Goal: Complete Application Form: Complete application form

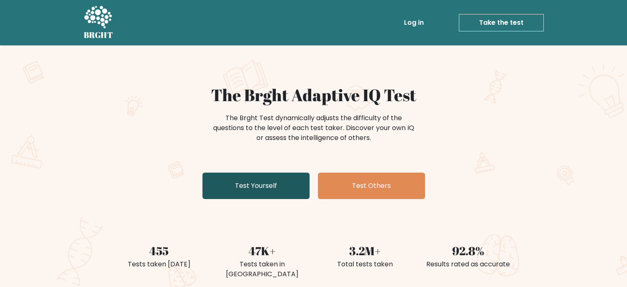
click at [268, 196] on link "Test Yourself" at bounding box center [255, 185] width 107 height 26
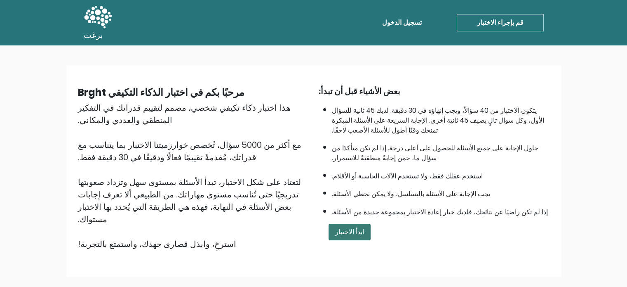
click at [342, 227] on font "ابدأ الاختبار" at bounding box center [349, 231] width 29 height 9
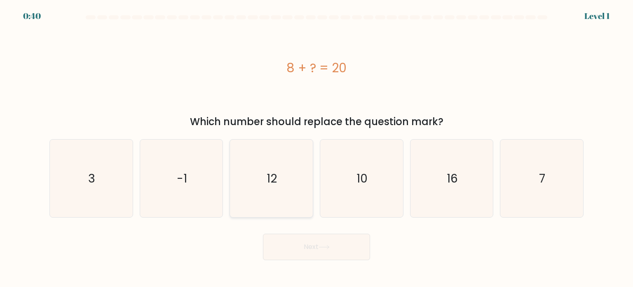
click at [285, 174] on icon "12" at bounding box center [272, 178] width 78 height 78
click at [317, 148] on input "c. 12" at bounding box center [317, 146] width 0 height 4
radio input "true"
click at [306, 251] on button "Next" at bounding box center [316, 246] width 107 height 26
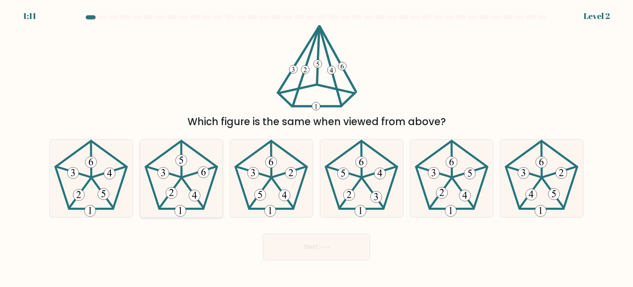
click at [179, 216] on 753 at bounding box center [181, 211] width 12 height 12
click at [317, 148] on input "b." at bounding box center [317, 146] width 0 height 4
radio input "true"
click at [324, 243] on button "Next" at bounding box center [316, 246] width 107 height 26
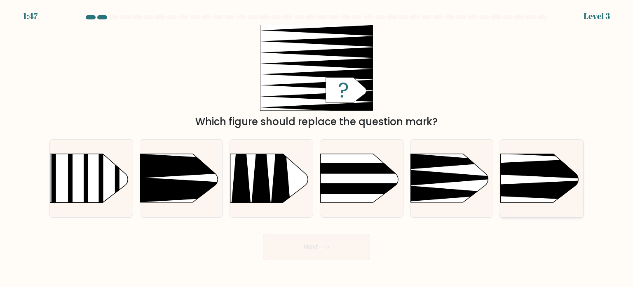
click at [553, 168] on icon at bounding box center [484, 168] width 216 height 21
click at [317, 148] on input "f." at bounding box center [317, 146] width 0 height 4
radio input "true"
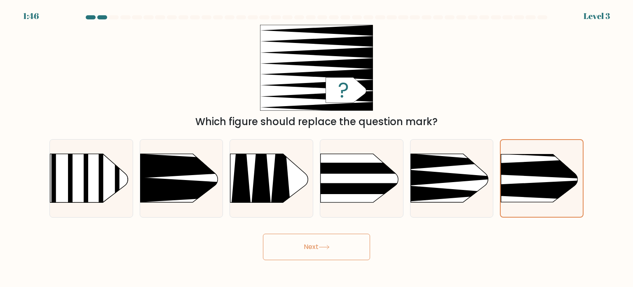
click at [346, 245] on button "Next" at bounding box center [316, 246] width 107 height 26
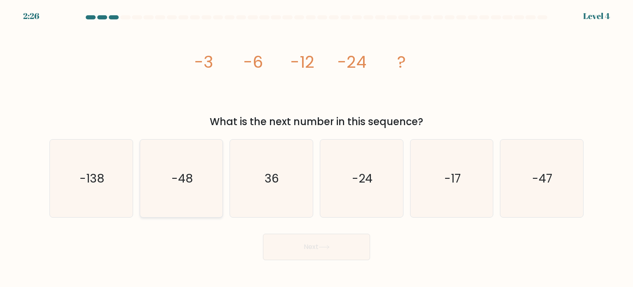
click at [176, 167] on icon "-48" at bounding box center [182, 178] width 78 height 78
click at [317, 148] on input "b. -48" at bounding box center [317, 146] width 0 height 4
radio input "true"
click at [332, 240] on button "Next" at bounding box center [316, 246] width 107 height 26
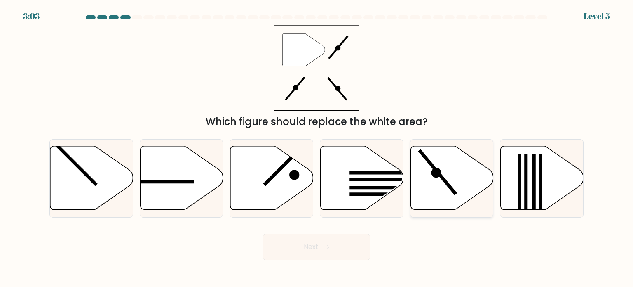
click at [434, 177] on icon at bounding box center [436, 173] width 10 height 10
click at [317, 148] on input "e." at bounding box center [317, 146] width 0 height 4
radio input "true"
click at [346, 242] on button "Next" at bounding box center [316, 246] width 107 height 26
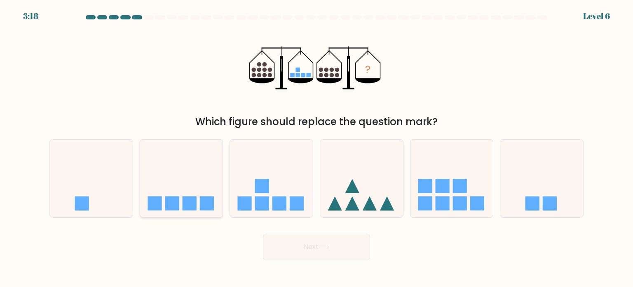
click at [177, 191] on icon at bounding box center [181, 178] width 83 height 68
click at [317, 148] on input "b." at bounding box center [317, 146] width 0 height 4
radio input "true"
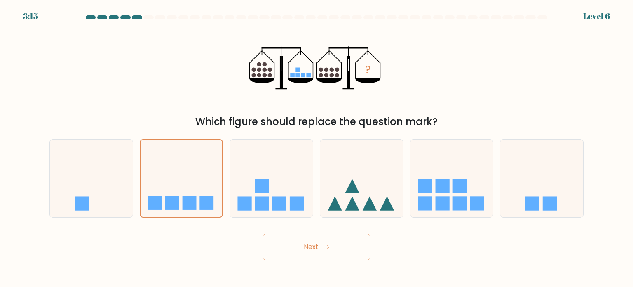
click at [334, 247] on button "Next" at bounding box center [316, 246] width 107 height 26
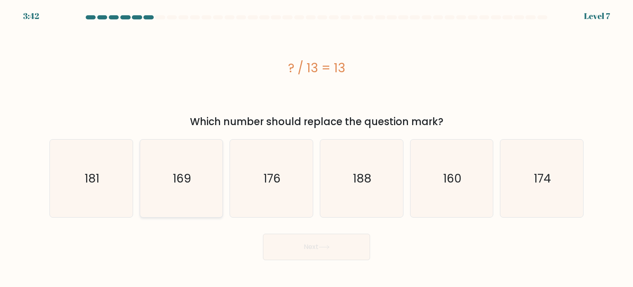
click at [191, 161] on icon "169" at bounding box center [182, 178] width 78 height 78
click at [317, 148] on input "b. 169" at bounding box center [317, 146] width 0 height 4
radio input "true"
click at [322, 251] on button "Next" at bounding box center [316, 246] width 107 height 26
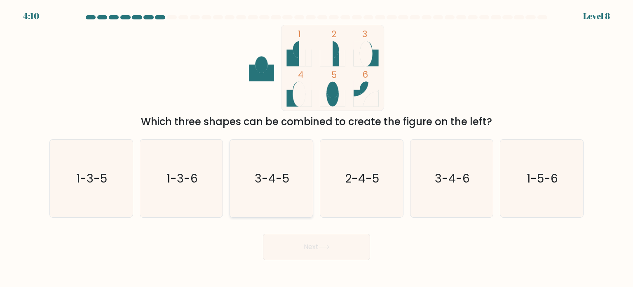
click at [267, 181] on text "3-4-5" at bounding box center [272, 177] width 35 height 16
click at [317, 148] on input "c. 3-4-5" at bounding box center [317, 146] width 0 height 4
radio input "true"
click at [330, 247] on icon at bounding box center [324, 247] width 11 height 5
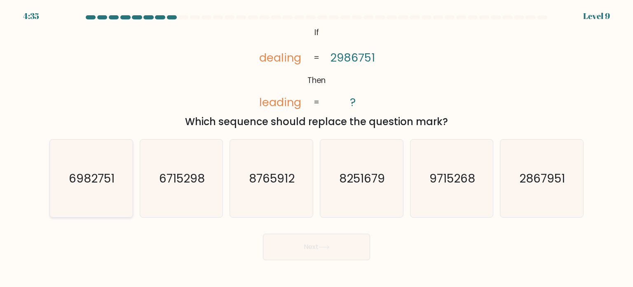
click at [125, 202] on icon "6982751" at bounding box center [91, 178] width 78 height 78
click at [317, 148] on input "a. 6982751" at bounding box center [317, 146] width 0 height 4
radio input "true"
click at [162, 197] on icon "6715298" at bounding box center [182, 178] width 78 height 78
click at [317, 148] on input "b. 6715298" at bounding box center [317, 146] width 0 height 4
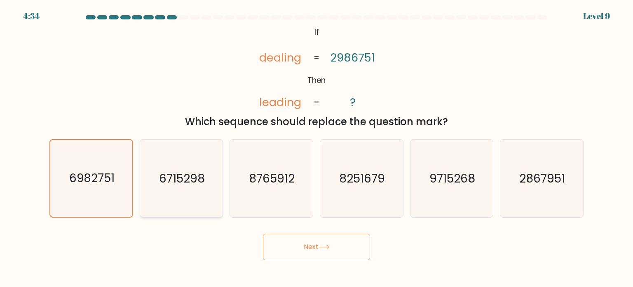
radio input "true"
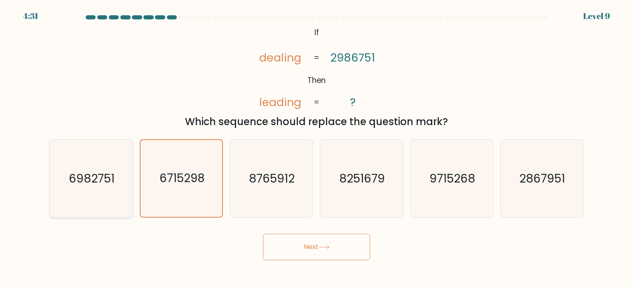
click at [91, 188] on icon "6982751" at bounding box center [91, 178] width 78 height 78
click at [317, 148] on input "a. 6982751" at bounding box center [317, 146] width 0 height 4
radio input "true"
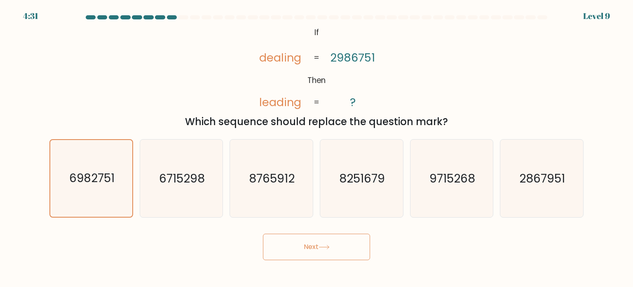
click at [315, 245] on button "Next" at bounding box center [316, 246] width 107 height 26
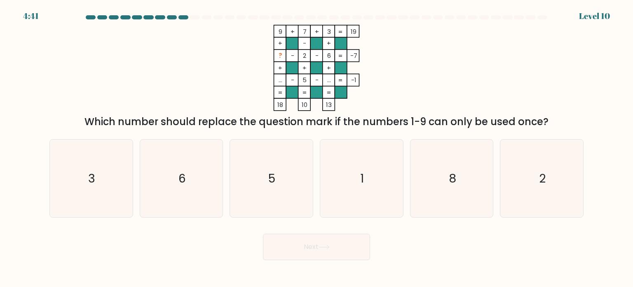
click at [339, 62] on rect at bounding box center [341, 67] width 12 height 12
click at [371, 183] on icon "1" at bounding box center [362, 178] width 78 height 78
click at [317, 148] on input "d. 1" at bounding box center [317, 146] width 0 height 4
radio input "true"
click at [313, 246] on button "Next" at bounding box center [316, 246] width 107 height 26
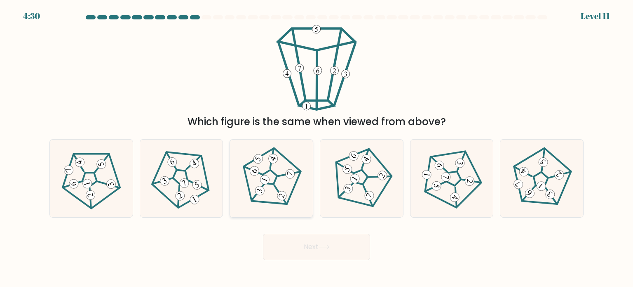
click at [265, 179] on icon at bounding box center [265, 179] width 6 height 4
click at [317, 148] on input "c." at bounding box center [317, 146] width 0 height 4
radio input "true"
click at [354, 190] on icon at bounding box center [362, 178] width 62 height 62
click at [317, 148] on input "d." at bounding box center [317, 146] width 0 height 4
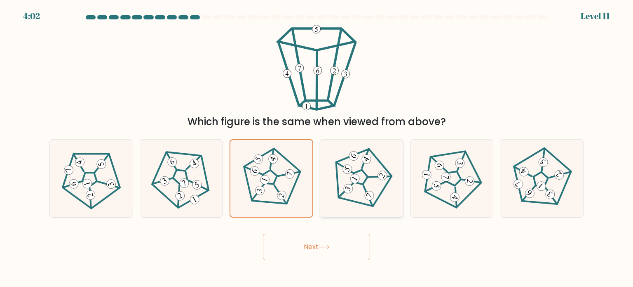
radio input "true"
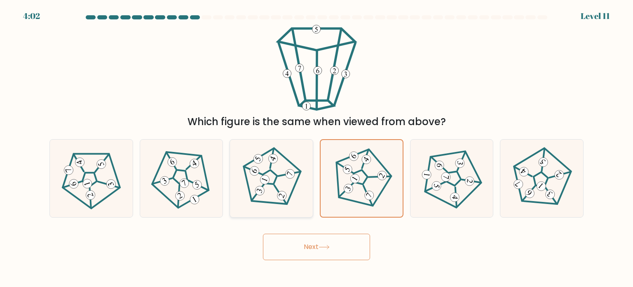
click at [262, 196] on icon at bounding box center [271, 178] width 62 height 62
click at [317, 148] on input "c." at bounding box center [317, 146] width 0 height 4
radio input "true"
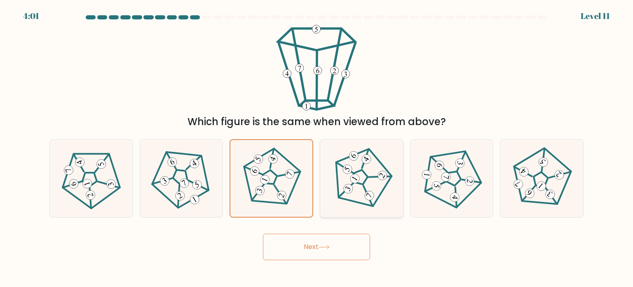
click at [366, 194] on 797 at bounding box center [369, 195] width 12 height 12
click at [317, 148] on input "d." at bounding box center [317, 146] width 0 height 4
radio input "true"
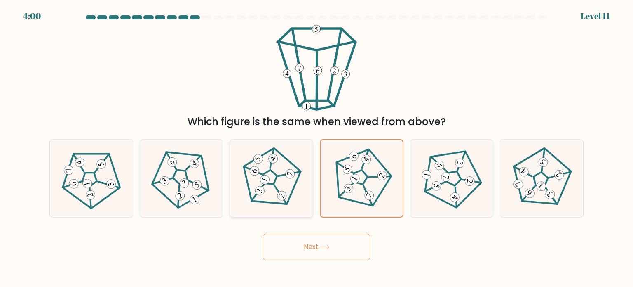
click at [293, 193] on icon at bounding box center [271, 178] width 62 height 62
click at [317, 148] on input "c." at bounding box center [317, 146] width 0 height 4
radio input "true"
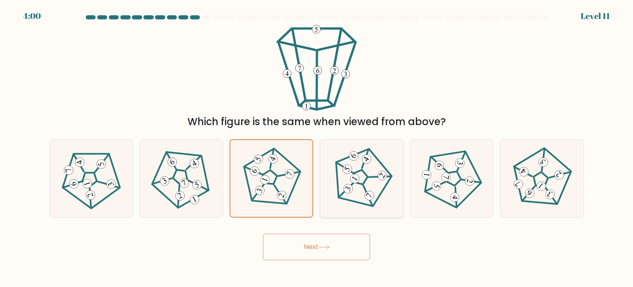
click at [338, 190] on 141 at bounding box center [359, 176] width 76 height 77
click at [317, 148] on input "d." at bounding box center [317, 146] width 0 height 4
radio input "true"
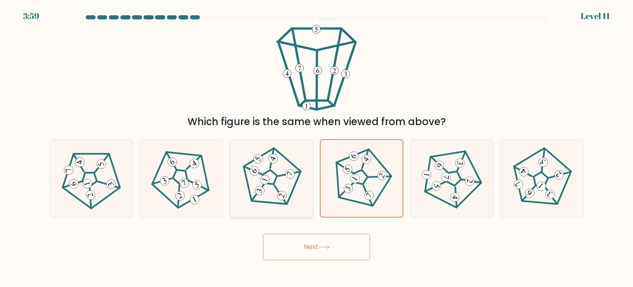
click at [274, 197] on icon at bounding box center [271, 178] width 62 height 62
click at [317, 148] on input "c." at bounding box center [317, 146] width 0 height 4
radio input "true"
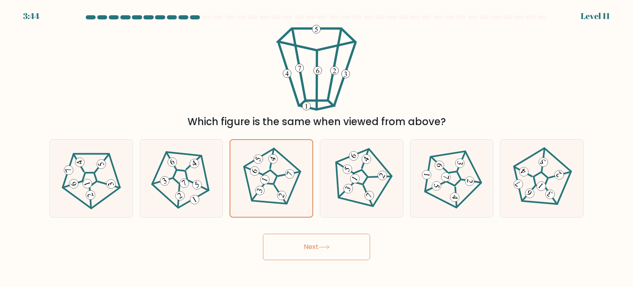
click at [294, 240] on button "Next" at bounding box center [316, 246] width 107 height 26
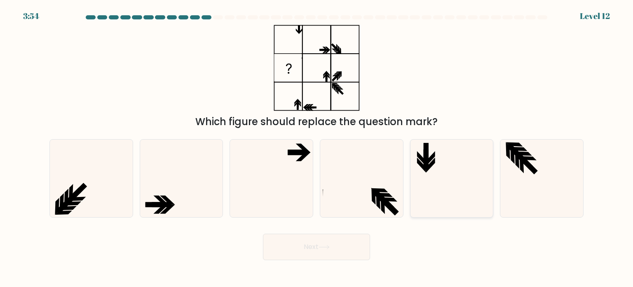
click at [434, 169] on icon at bounding box center [452, 178] width 78 height 78
click at [317, 148] on input "e." at bounding box center [317, 146] width 0 height 4
radio input "true"
click at [325, 246] on icon at bounding box center [324, 247] width 11 height 5
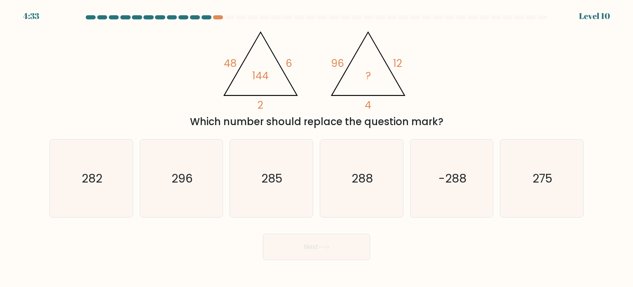
click at [361, 64] on icon "@import url('https://fonts.googleapis.com/css?family=Abril+Fatface:400,100,100i…" at bounding box center [317, 68] width 198 height 86
click at [364, 188] on icon "288" at bounding box center [362, 178] width 78 height 78
click at [317, 148] on input "d. 288" at bounding box center [317, 146] width 0 height 4
radio input "true"
click at [325, 249] on icon at bounding box center [324, 247] width 11 height 5
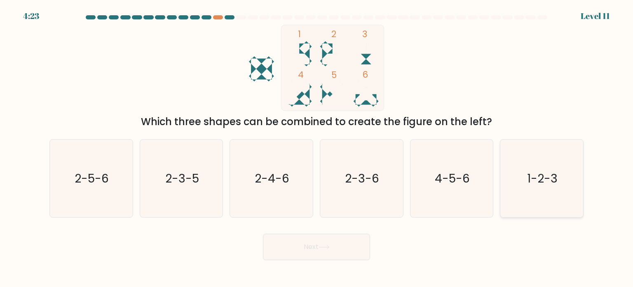
click at [535, 178] on text "1-2-3" at bounding box center [542, 177] width 31 height 16
click at [317, 148] on input "f. 1-2-3" at bounding box center [317, 146] width 0 height 4
radio input "true"
click at [330, 247] on icon at bounding box center [324, 247] width 11 height 5
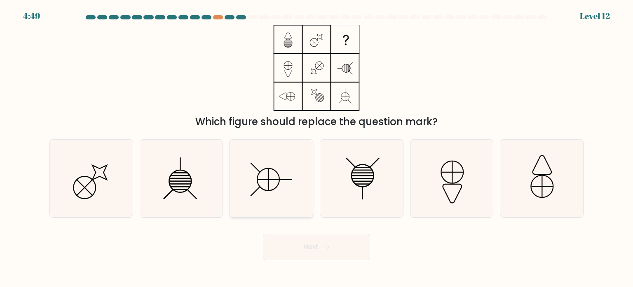
click at [258, 171] on icon at bounding box center [272, 178] width 78 height 78
click at [317, 148] on input "c." at bounding box center [317, 146] width 0 height 4
radio input "true"
click at [306, 249] on button "Next" at bounding box center [316, 246] width 107 height 26
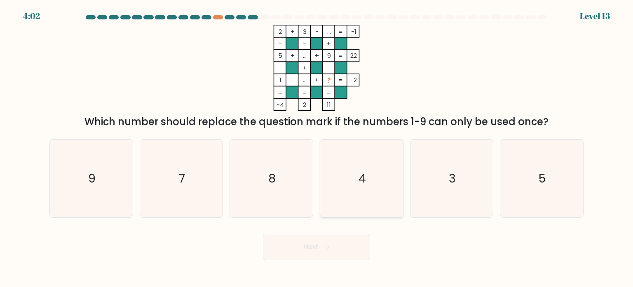
click at [362, 213] on icon "4" at bounding box center [362, 178] width 78 height 78
click at [317, 148] on input "d. 4" at bounding box center [317, 146] width 0 height 4
radio input "true"
click at [313, 248] on button "Next" at bounding box center [316, 246] width 107 height 26
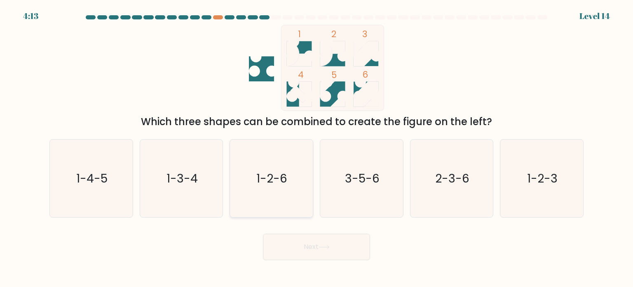
click at [264, 196] on icon "1-2-6" at bounding box center [272, 178] width 78 height 78
click at [317, 148] on input "c. 1-2-6" at bounding box center [317, 146] width 0 height 4
radio input "true"
click at [346, 195] on icon "3-5-6" at bounding box center [362, 178] width 78 height 78
click at [317, 148] on input "d. 3-5-6" at bounding box center [317, 146] width 0 height 4
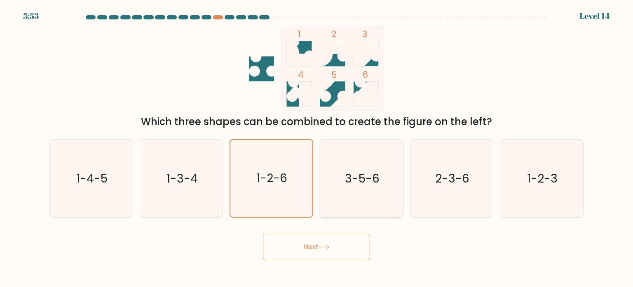
radio input "true"
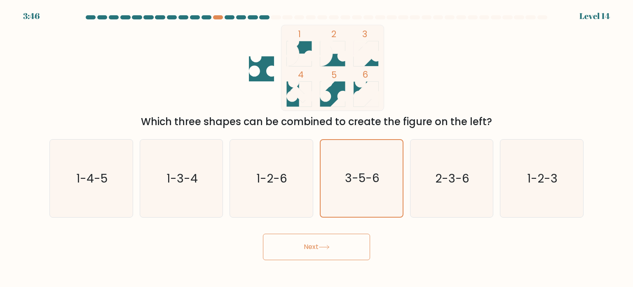
click at [318, 245] on button "Next" at bounding box center [316, 246] width 107 height 26
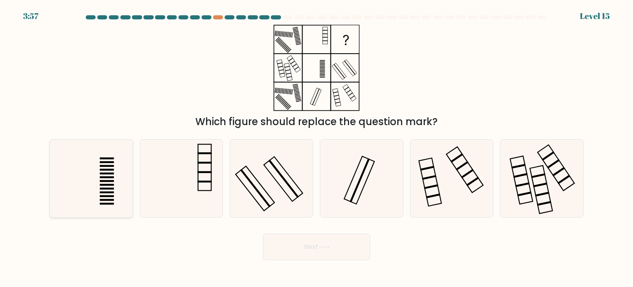
click at [107, 193] on rect at bounding box center [107, 192] width 14 height 2
click at [317, 148] on input "a." at bounding box center [317, 146] width 0 height 4
radio input "true"
click at [461, 196] on icon at bounding box center [452, 178] width 78 height 78
click at [317, 148] on input "e." at bounding box center [317, 146] width 0 height 4
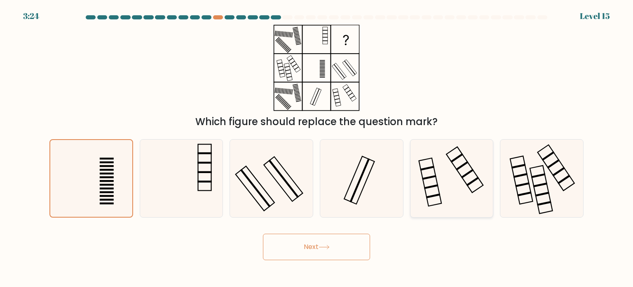
radio input "true"
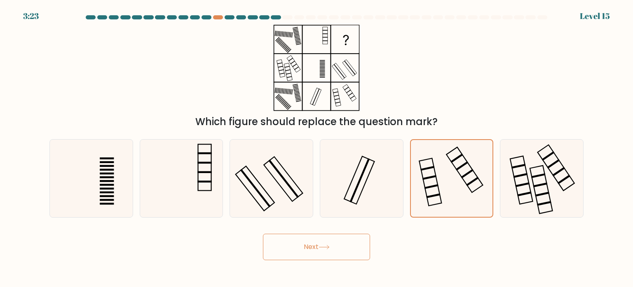
click at [313, 248] on button "Next" at bounding box center [316, 246] width 107 height 26
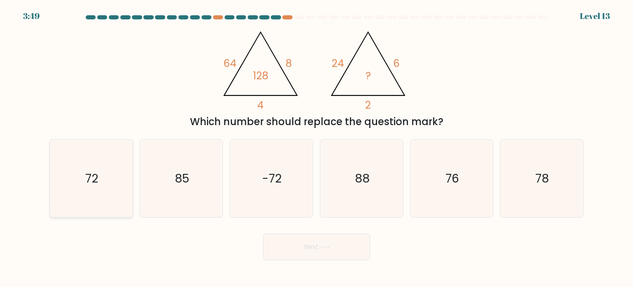
click at [105, 193] on icon "72" at bounding box center [91, 178] width 78 height 78
click at [317, 148] on input "a. 72" at bounding box center [317, 146] width 0 height 4
radio input "true"
click at [293, 245] on button "Next" at bounding box center [316, 246] width 107 height 26
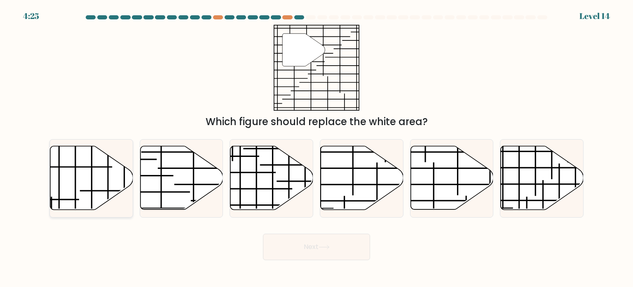
click at [94, 180] on icon at bounding box center [91, 178] width 83 height 64
click at [317, 148] on input "a." at bounding box center [317, 146] width 0 height 4
radio input "true"
click at [468, 182] on icon at bounding box center [452, 178] width 83 height 64
click at [317, 148] on input "e." at bounding box center [317, 146] width 0 height 4
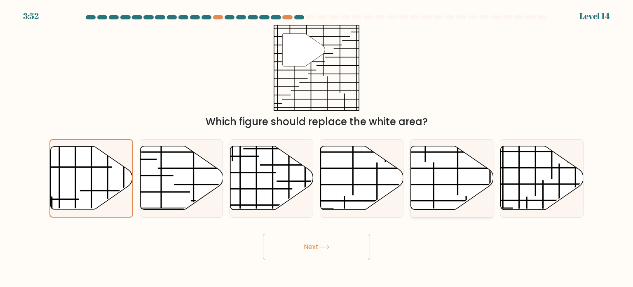
radio input "true"
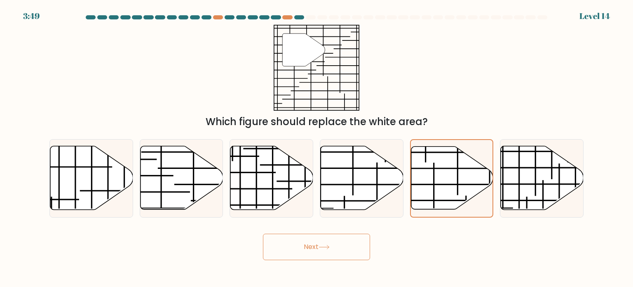
click at [330, 249] on icon at bounding box center [324, 247] width 11 height 5
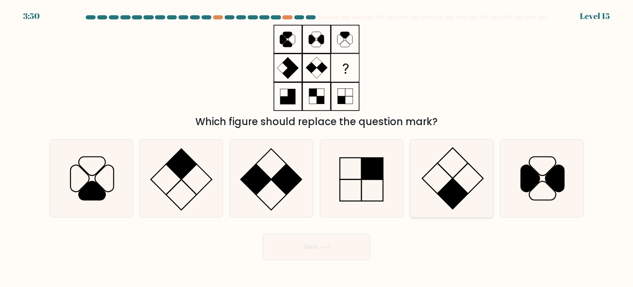
click at [440, 172] on icon at bounding box center [452, 178] width 78 height 78
click at [317, 148] on input "e." at bounding box center [317, 146] width 0 height 4
radio input "true"
click at [285, 181] on rect at bounding box center [287, 179] width 31 height 31
click at [317, 148] on input "c." at bounding box center [317, 146] width 0 height 4
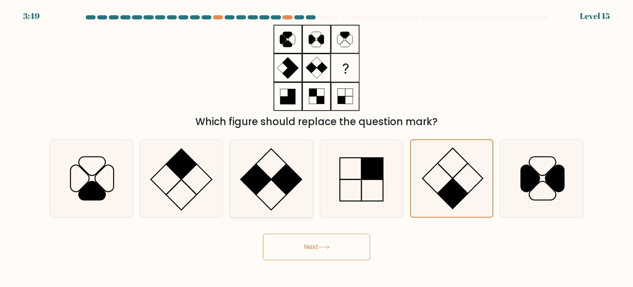
radio input "true"
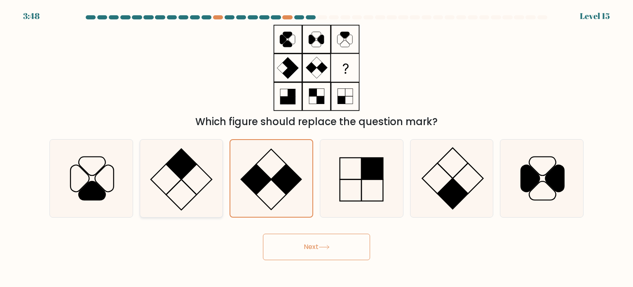
click at [194, 184] on icon at bounding box center [182, 178] width 78 height 78
click at [317, 148] on input "b." at bounding box center [317, 146] width 0 height 4
radio input "true"
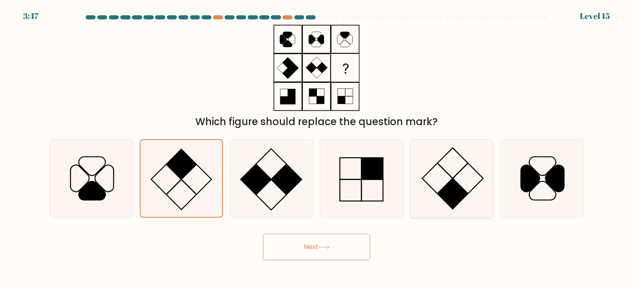
click at [464, 199] on icon at bounding box center [452, 178] width 78 height 78
click at [317, 148] on input "e." at bounding box center [317, 146] width 0 height 4
radio input "true"
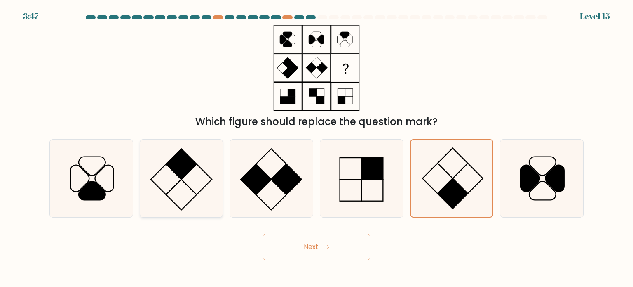
click at [218, 204] on icon at bounding box center [182, 178] width 78 height 78
click at [317, 148] on input "b." at bounding box center [317, 146] width 0 height 4
radio input "true"
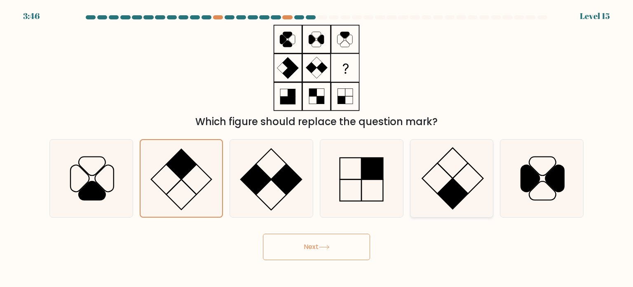
click at [442, 182] on icon at bounding box center [452, 178] width 78 height 78
click at [317, 148] on input "e." at bounding box center [317, 146] width 0 height 4
radio input "true"
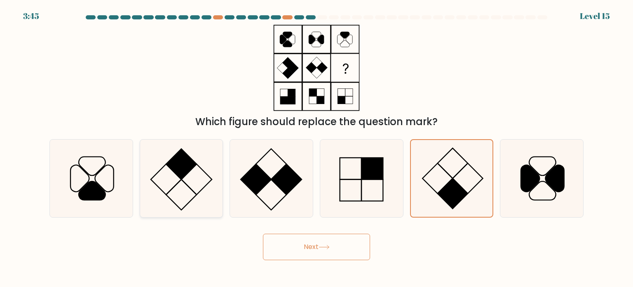
click at [211, 184] on icon at bounding box center [182, 178] width 78 height 78
click at [317, 148] on input "b." at bounding box center [317, 146] width 0 height 4
radio input "true"
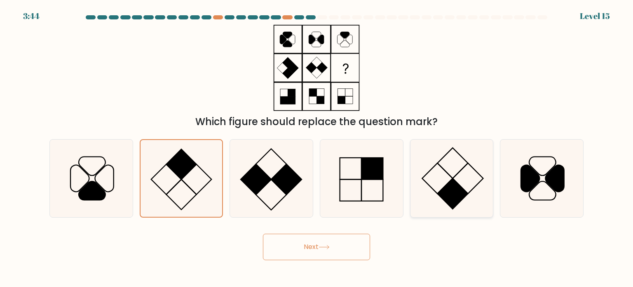
click at [454, 156] on icon at bounding box center [452, 178] width 78 height 78
click at [317, 148] on input "e." at bounding box center [317, 146] width 0 height 4
radio input "true"
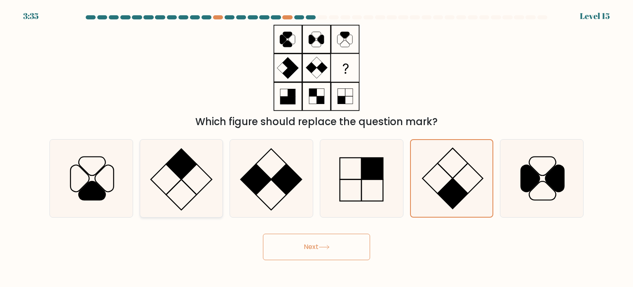
click at [208, 180] on icon at bounding box center [182, 178] width 78 height 78
click at [317, 148] on input "b." at bounding box center [317, 146] width 0 height 4
radio input "true"
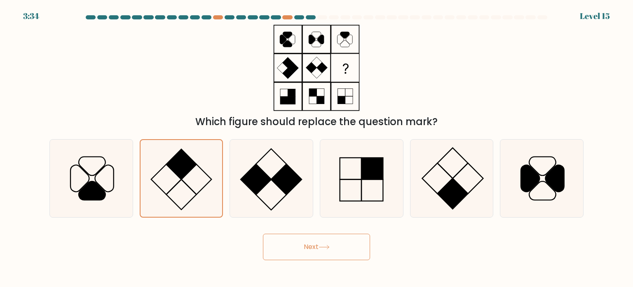
click at [308, 246] on button "Next" at bounding box center [316, 246] width 107 height 26
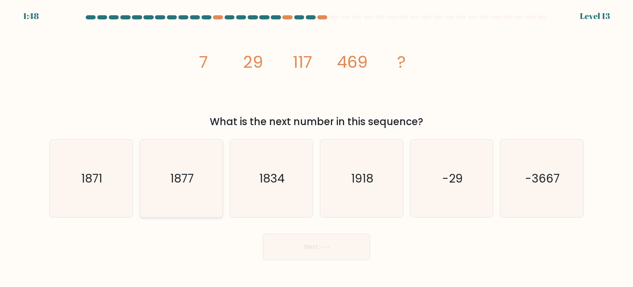
click at [190, 167] on icon "1877" at bounding box center [182, 178] width 78 height 78
click at [317, 148] on input "b. 1877" at bounding box center [317, 146] width 0 height 4
radio input "true"
click at [319, 252] on button "Next" at bounding box center [316, 246] width 107 height 26
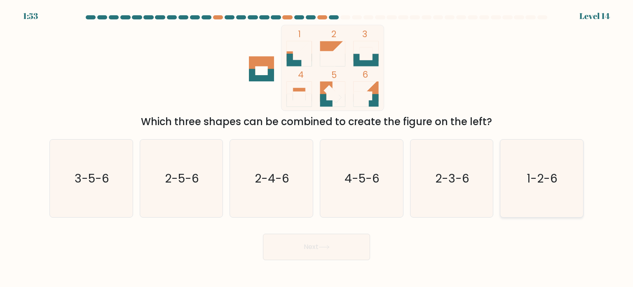
click at [522, 187] on icon "1-2-6" at bounding box center [542, 178] width 78 height 78
click at [317, 148] on input "f. 1-2-6" at bounding box center [317, 146] width 0 height 4
radio input "true"
click at [350, 244] on button "Next" at bounding box center [316, 246] width 107 height 26
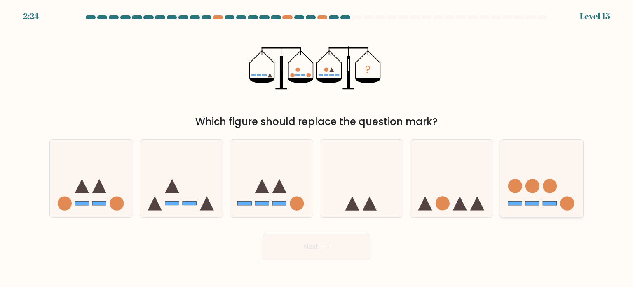
click at [533, 202] on rect at bounding box center [533, 203] width 14 height 4
click at [317, 148] on input "f." at bounding box center [317, 146] width 0 height 4
radio input "true"
click at [308, 249] on button "Next" at bounding box center [316, 246] width 107 height 26
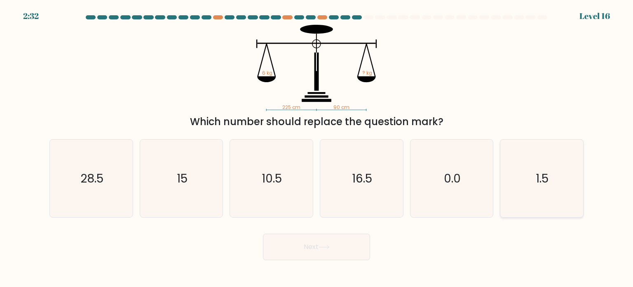
click at [543, 193] on icon "1.5" at bounding box center [542, 178] width 78 height 78
click at [317, 148] on input "f. 1.5" at bounding box center [317, 146] width 0 height 4
radio input "true"
click at [343, 246] on button "Next" at bounding box center [316, 246] width 107 height 26
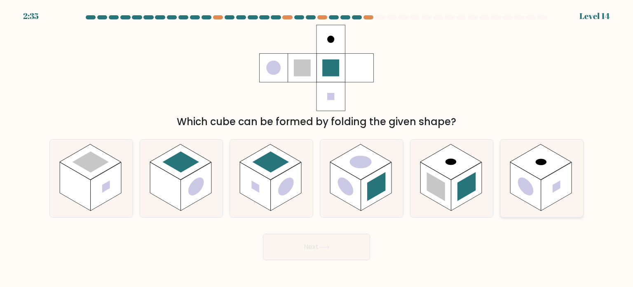
click at [542, 199] on rect at bounding box center [556, 186] width 31 height 49
click at [317, 148] on input "f." at bounding box center [317, 146] width 0 height 4
radio input "true"
click at [191, 173] on rect at bounding box center [180, 161] width 61 height 35
click at [317, 148] on input "b." at bounding box center [317, 146] width 0 height 4
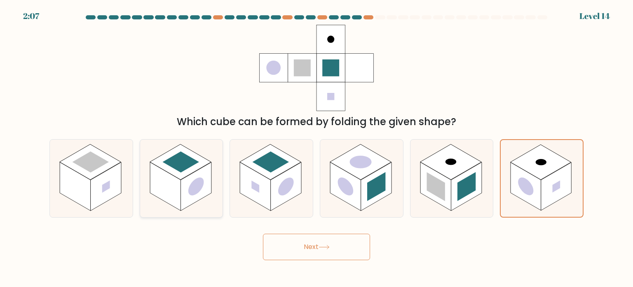
radio input "true"
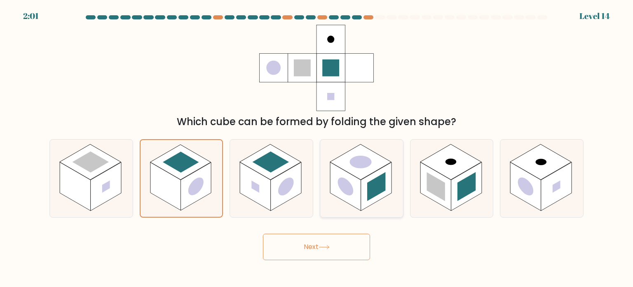
click at [361, 188] on rect at bounding box center [376, 186] width 31 height 49
click at [317, 148] on input "d." at bounding box center [317, 146] width 0 height 4
radio input "true"
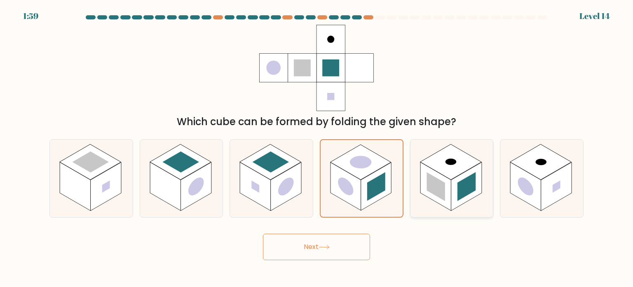
click at [454, 182] on rect at bounding box center [466, 186] width 31 height 49
click at [317, 148] on input "e." at bounding box center [317, 146] width 0 height 4
radio input "true"
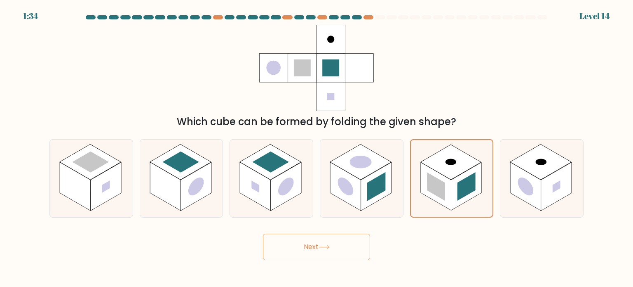
click at [327, 249] on button "Next" at bounding box center [316, 246] width 107 height 26
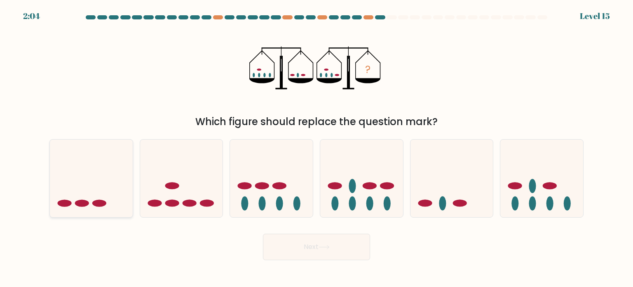
click at [109, 193] on icon at bounding box center [91, 178] width 83 height 68
click at [317, 148] on input "a." at bounding box center [317, 146] width 0 height 4
radio input "true"
click at [341, 250] on button "Next" at bounding box center [316, 246] width 107 height 26
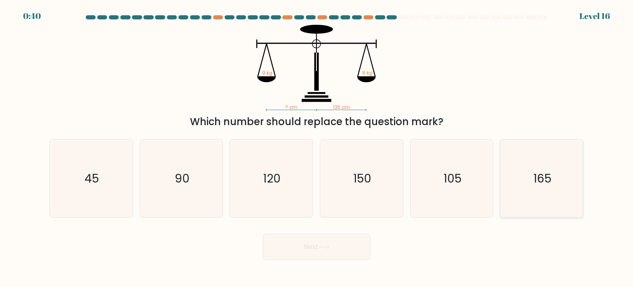
click at [517, 178] on icon "165" at bounding box center [542, 178] width 78 height 78
click at [317, 148] on input "f. 165" at bounding box center [317, 146] width 0 height 4
radio input "true"
click at [295, 240] on button "Next" at bounding box center [316, 246] width 107 height 26
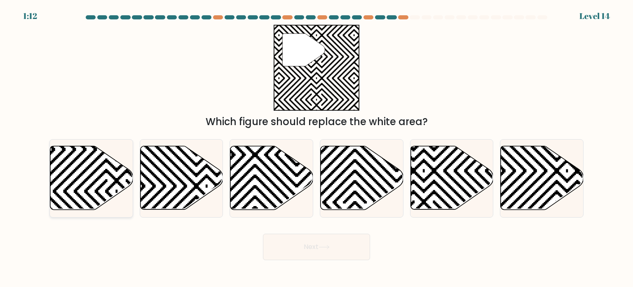
click at [112, 158] on icon at bounding box center [91, 178] width 83 height 64
click at [317, 148] on input "a." at bounding box center [317, 146] width 0 height 4
radio input "true"
click at [177, 168] on icon at bounding box center [206, 144] width 167 height 167
click at [317, 148] on input "b." at bounding box center [317, 146] width 0 height 4
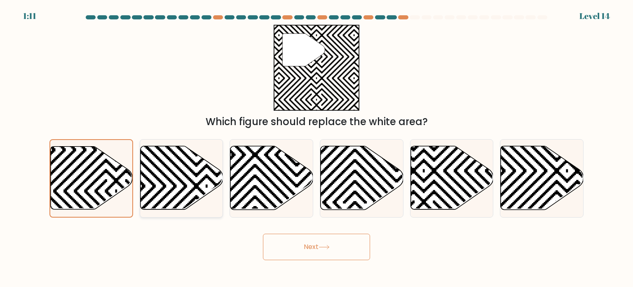
radio input "true"
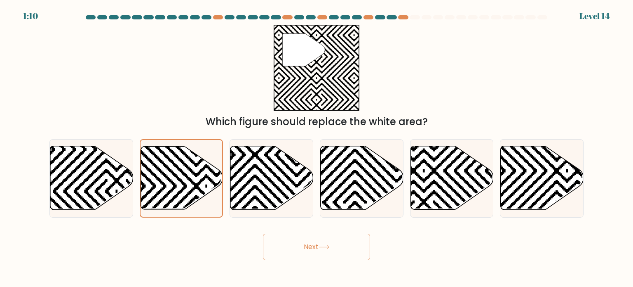
click at [310, 241] on button "Next" at bounding box center [316, 246] width 107 height 26
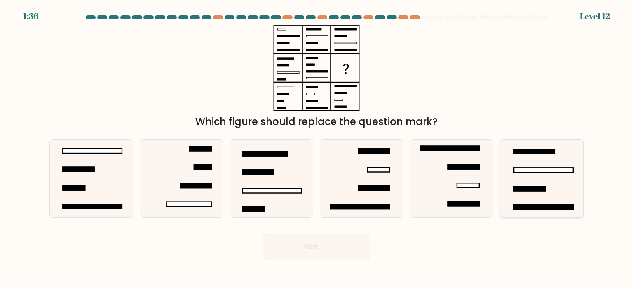
click at [543, 186] on rect at bounding box center [530, 188] width 31 height 5
click at [317, 148] on input "f." at bounding box center [317, 146] width 0 height 4
radio input "true"
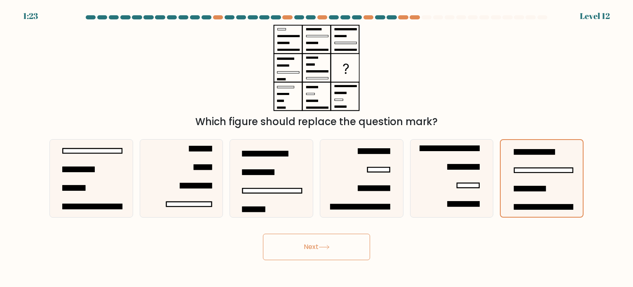
click at [325, 247] on icon at bounding box center [324, 247] width 11 height 5
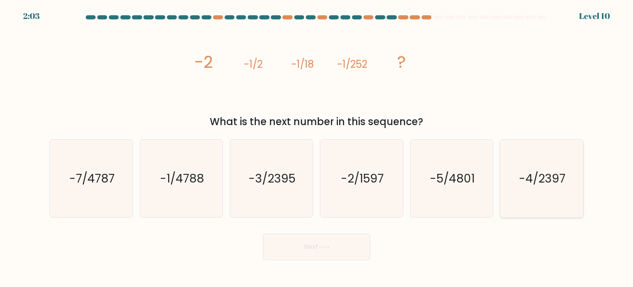
click at [511, 188] on icon "-4/2397" at bounding box center [542, 178] width 78 height 78
click at [317, 148] on input "f. -4/2397" at bounding box center [317, 146] width 0 height 4
radio input "true"
click at [345, 238] on button "Next" at bounding box center [316, 246] width 107 height 26
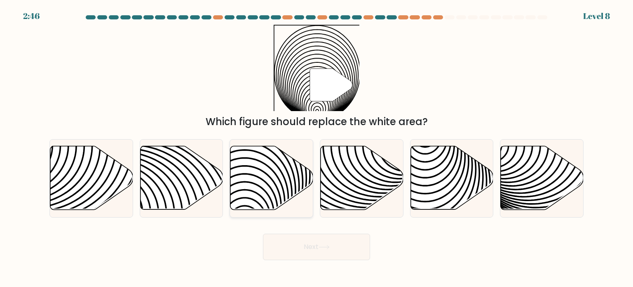
click at [275, 193] on icon at bounding box center [272, 178] width 83 height 64
click at [317, 148] on input "c." at bounding box center [317, 146] width 0 height 4
radio input "true"
click at [297, 264] on body "2:46 Level 8" at bounding box center [316, 143] width 633 height 287
click at [310, 257] on button "Next" at bounding box center [316, 246] width 107 height 26
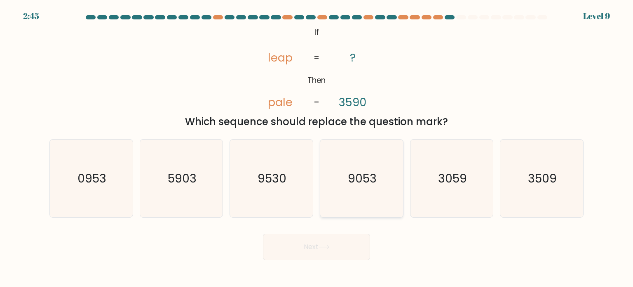
click at [339, 212] on icon "9053" at bounding box center [362, 178] width 78 height 78
click at [317, 148] on input "d. 9053" at bounding box center [317, 146] width 0 height 4
radio input "true"
click at [316, 250] on button "Next" at bounding box center [316, 246] width 107 height 26
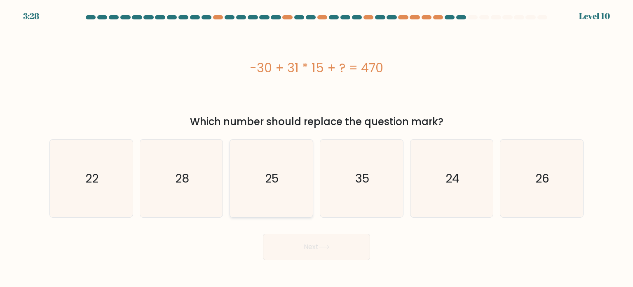
click at [264, 196] on icon "25" at bounding box center [272, 178] width 78 height 78
click at [317, 148] on input "c. 25" at bounding box center [317, 146] width 0 height 4
radio input "true"
click at [300, 244] on button "Next" at bounding box center [316, 246] width 107 height 26
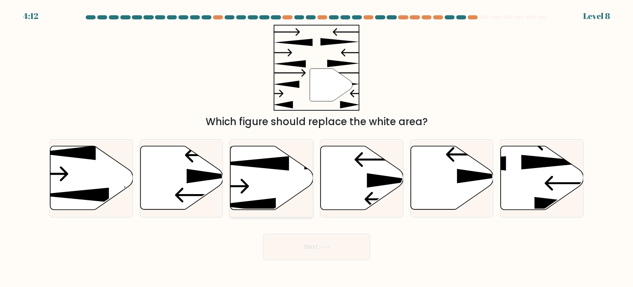
click at [263, 183] on icon at bounding box center [272, 178] width 83 height 64
click at [317, 148] on input "c." at bounding box center [317, 146] width 0 height 4
radio input "true"
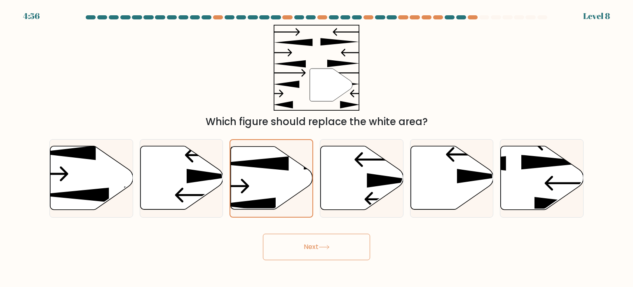
click at [304, 252] on button "Next" at bounding box center [316, 246] width 107 height 26
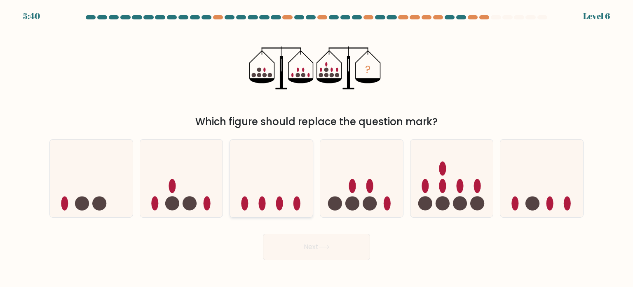
click at [273, 167] on icon at bounding box center [271, 178] width 83 height 68
click at [317, 148] on input "c." at bounding box center [317, 146] width 0 height 4
radio input "true"
click at [304, 242] on button "Next" at bounding box center [316, 246] width 107 height 26
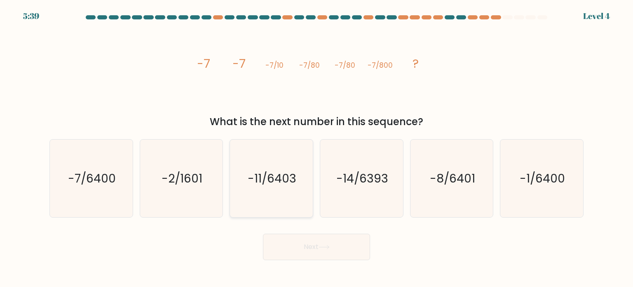
click at [278, 184] on text "-11/6403" at bounding box center [272, 177] width 49 height 16
click at [317, 148] on input "c. -11/6403" at bounding box center [317, 146] width 0 height 4
radio input "true"
click at [300, 248] on button "Next" at bounding box center [316, 246] width 107 height 26
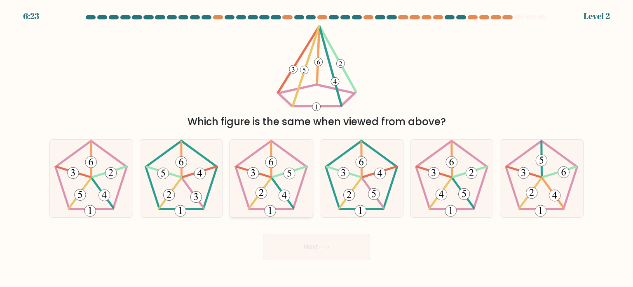
click at [267, 186] on icon at bounding box center [272, 178] width 78 height 78
click at [317, 148] on input "c." at bounding box center [317, 146] width 0 height 4
radio input "true"
click at [289, 230] on div "Next" at bounding box center [317, 243] width 544 height 33
click at [301, 254] on button "Next" at bounding box center [316, 246] width 107 height 26
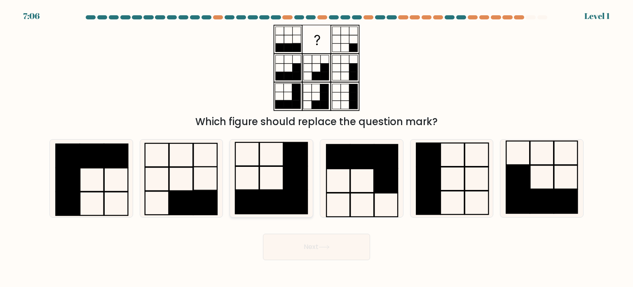
click at [268, 162] on icon at bounding box center [272, 178] width 78 height 78
click at [317, 148] on input "c." at bounding box center [317, 146] width 0 height 4
radio input "true"
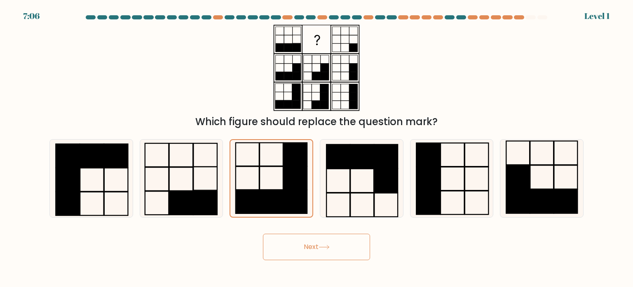
click at [308, 254] on button "Next" at bounding box center [316, 246] width 107 height 26
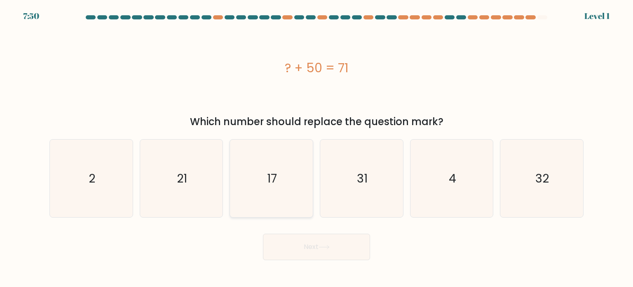
click at [282, 206] on icon "17" at bounding box center [272, 178] width 78 height 78
click at [317, 148] on input "c. 17" at bounding box center [317, 146] width 0 height 4
radio input "true"
click at [284, 209] on icon "17" at bounding box center [271, 178] width 77 height 77
click at [317, 148] on input "c. 17" at bounding box center [317, 146] width 0 height 4
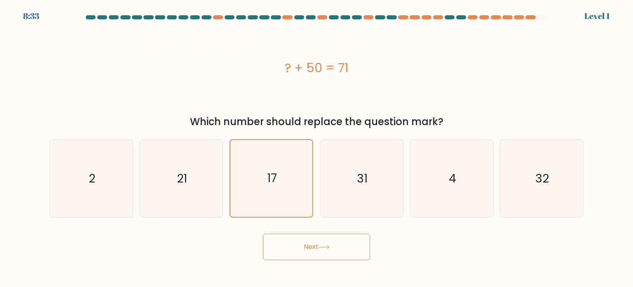
click at [316, 245] on button "Next" at bounding box center [316, 246] width 107 height 26
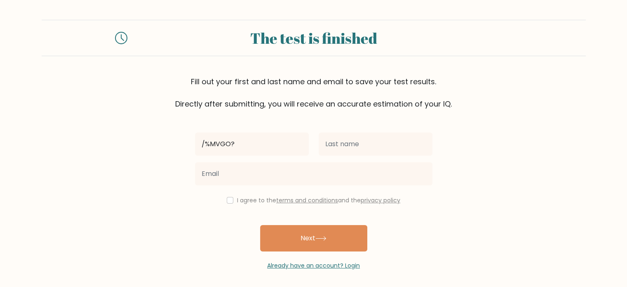
type input "/%MVGO?"
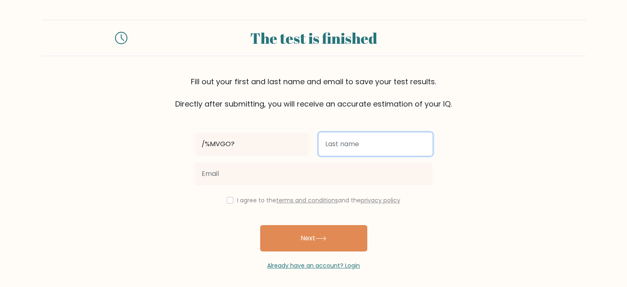
click at [333, 146] on input "text" at bounding box center [376, 143] width 114 height 23
type input "J?LB"
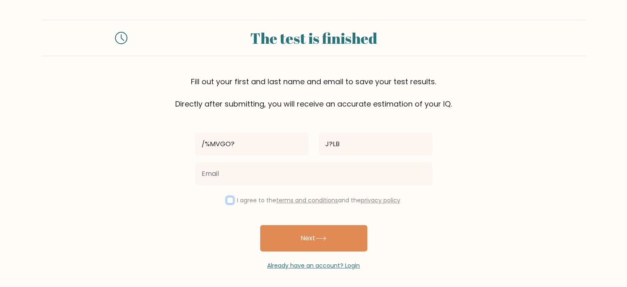
click at [230, 200] on input "checkbox" at bounding box center [230, 200] width 7 height 7
checkbox input "true"
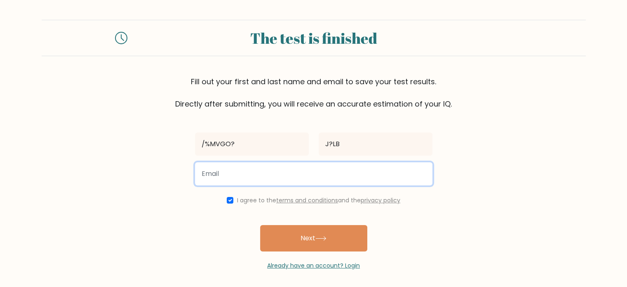
click at [258, 178] on input "email" at bounding box center [314, 173] width 238 height 23
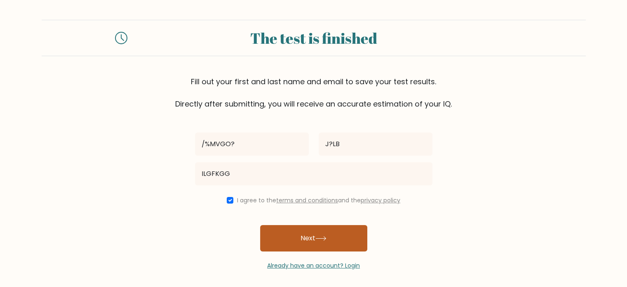
click at [328, 226] on button "Next" at bounding box center [313, 238] width 107 height 26
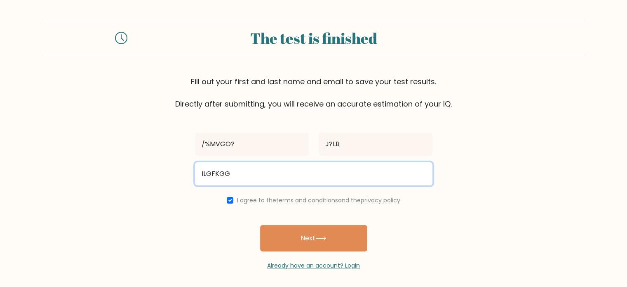
click at [318, 178] on input "ILGFKGG" at bounding box center [314, 173] width 238 height 23
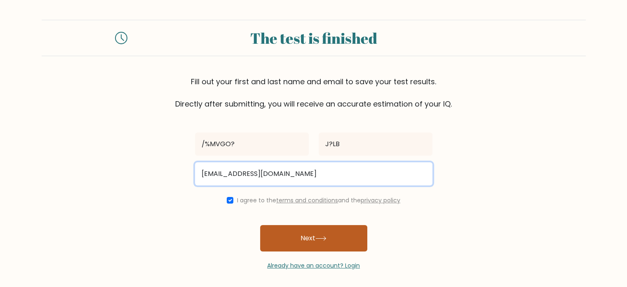
type input "ILGFKGG@GMAIL.COM"
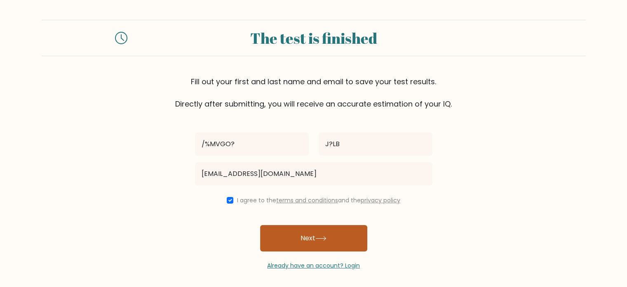
click at [292, 243] on button "Next" at bounding box center [313, 238] width 107 height 26
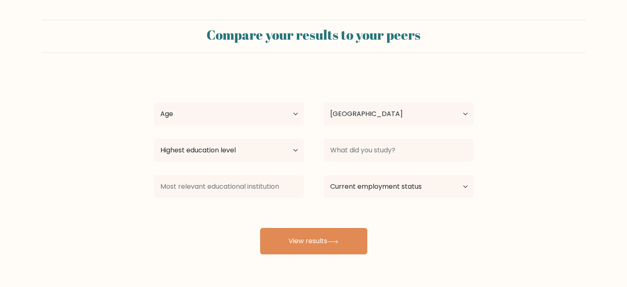
select select "MA"
click at [266, 119] on select "Age Under [DEMOGRAPHIC_DATA] [DEMOGRAPHIC_DATA] [DEMOGRAPHIC_DATA] [DEMOGRAPHIC…" at bounding box center [229, 113] width 150 height 23
select select "min_18"
click at [154, 102] on select "Age Under [DEMOGRAPHIC_DATA] [DEMOGRAPHIC_DATA] [DEMOGRAPHIC_DATA] [DEMOGRAPHIC…" at bounding box center [229, 113] width 150 height 23
click at [210, 146] on select "Highest education level No schooling Primary Lower Secondary Upper Secondary Oc…" at bounding box center [229, 150] width 150 height 23
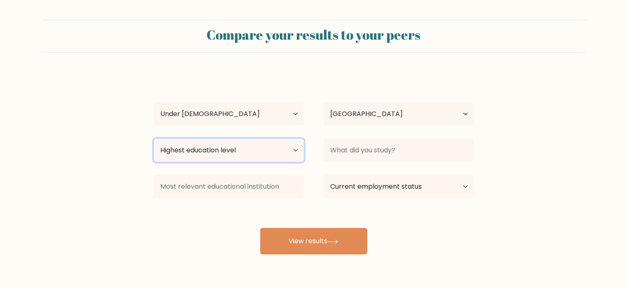
select select "primary"
click at [154, 139] on select "Highest education level No schooling Primary Lower Secondary Upper Secondary Oc…" at bounding box center [229, 150] width 150 height 23
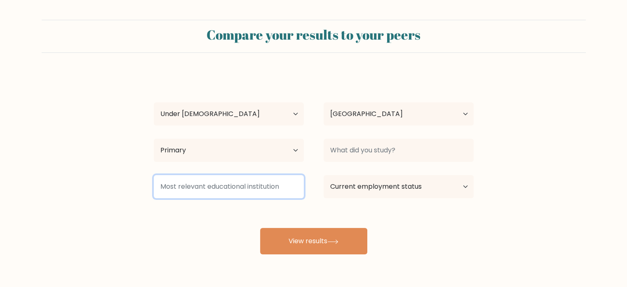
click at [223, 181] on input at bounding box center [229, 186] width 150 height 23
type input "/ J K"
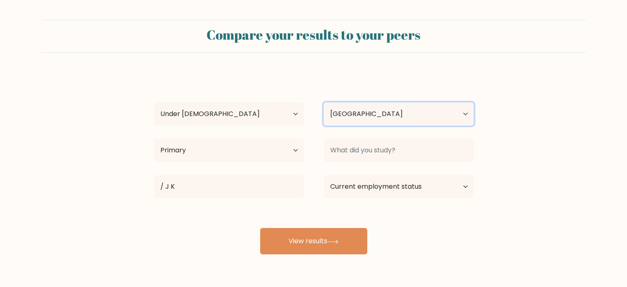
click at [366, 122] on select "Country Afghanistan Albania Algeria American Samoa Andorra Angola Anguilla Anta…" at bounding box center [399, 113] width 150 height 23
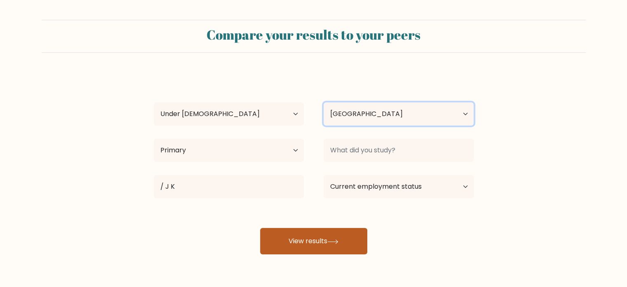
select select "MD"
click at [324, 102] on select "Country Afghanistan Albania Algeria American Samoa Andorra Angola Anguilla Anta…" at bounding box center [399, 113] width 150 height 23
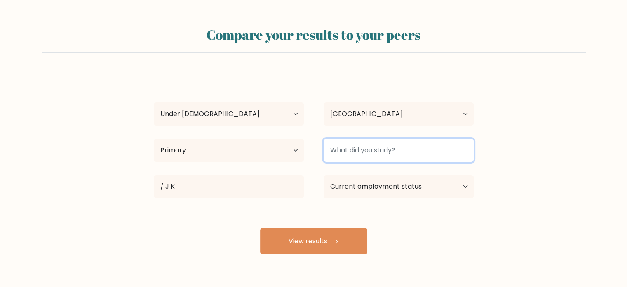
click at [377, 139] on input at bounding box center [399, 150] width 150 height 23
type input "<>%§"
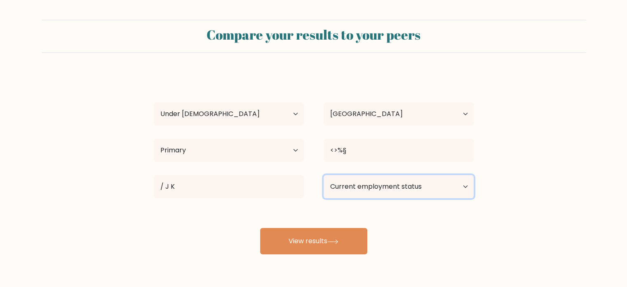
click at [365, 186] on select "Current employment status Employed Student Retired Other / prefer not to answer" at bounding box center [399, 186] width 150 height 23
click at [324, 175] on select "Current employment status Employed Student Retired Other / prefer not to answer" at bounding box center [399, 186] width 150 height 23
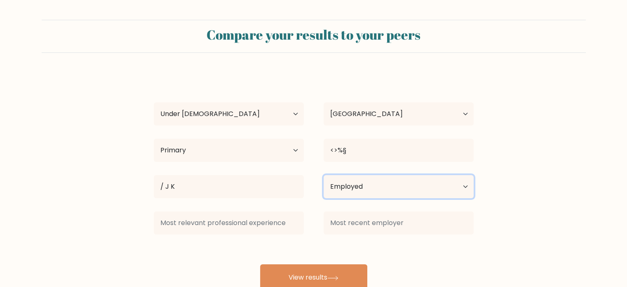
click at [377, 184] on select "Current employment status Employed Student Retired Other / prefer not to answer" at bounding box center [399, 186] width 150 height 23
select select "other"
click at [324, 175] on select "Current employment status Employed Student Retired Other / prefer not to answer" at bounding box center [399, 186] width 150 height 23
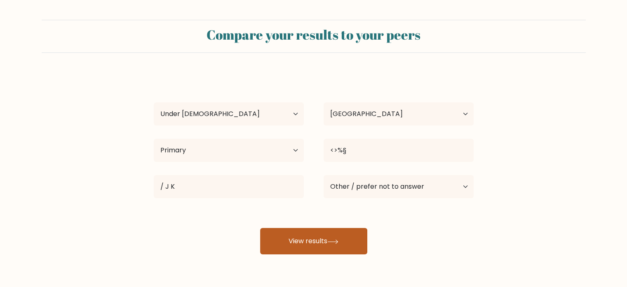
click at [321, 242] on button "View results" at bounding box center [313, 241] width 107 height 26
